Goal: Use online tool/utility: Utilize a website feature to perform a specific function

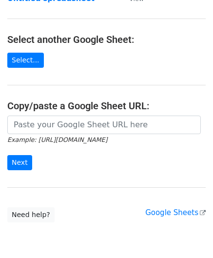
scroll to position [98, 0]
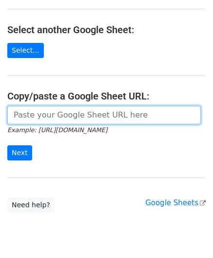
click at [44, 114] on input "url" at bounding box center [104, 115] width 194 height 19
paste input "https://docs.google.com/spreadsheets/d/10WRYrUETwT55bC8fwSRzDC2G2f3k83bA-_3lrJU…"
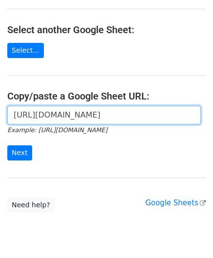
scroll to position [0, 207]
type input "https://docs.google.com/spreadsheets/d/10WRYrUETwT55bC8fwSRzDC2G2f3k83bA-_3lrJU…"
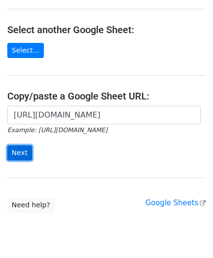
click at [17, 151] on input "Next" at bounding box center [19, 152] width 25 height 15
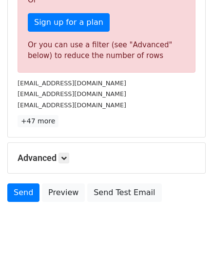
scroll to position [329, 0]
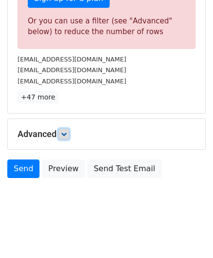
click at [67, 131] on icon at bounding box center [64, 134] width 6 height 6
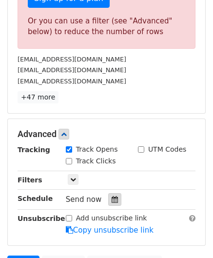
click at [112, 196] on icon at bounding box center [115, 199] width 6 height 7
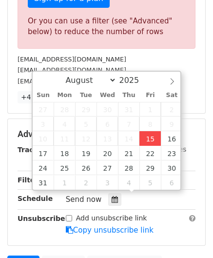
type input "[DATE] 12:00"
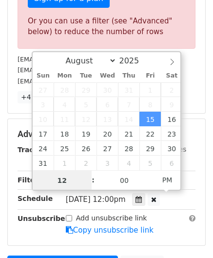
paste input "0"
type input "10"
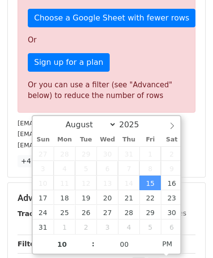
type input "[DATE] 22:00"
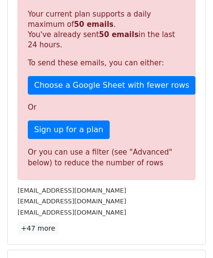
scroll to position [448, 0]
